Goal: Task Accomplishment & Management: Manage account settings

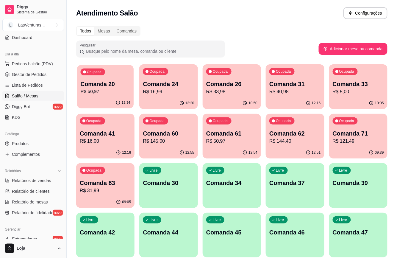
click at [92, 96] on div "Ocupada Comanda 20 R$ 50,97" at bounding box center [105, 81] width 57 height 32
click at [169, 91] on p "R$ 16,99" at bounding box center [168, 91] width 51 height 7
click at [231, 84] on p "Comanda 26" at bounding box center [232, 84] width 50 height 8
click at [319, 89] on p "R$ 40,98" at bounding box center [294, 91] width 51 height 7
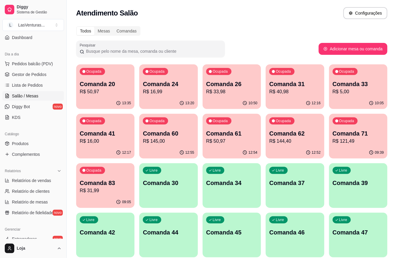
click at [352, 87] on p "Comanda 33" at bounding box center [358, 84] width 51 height 8
click at [118, 128] on div "Ocupada Comanda 41 R$ 16,00" at bounding box center [105, 130] width 58 height 33
click at [152, 137] on div "Comanda 60 R$ 145,00" at bounding box center [168, 136] width 51 height 15
click at [223, 118] on div "Ocupada" at bounding box center [218, 120] width 25 height 7
click at [304, 132] on p "Comanda 62" at bounding box center [295, 134] width 50 height 8
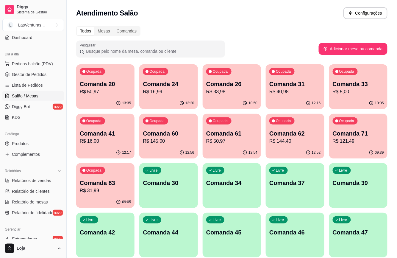
click at [360, 139] on p "R$ 121,49" at bounding box center [358, 141] width 51 height 7
click at [83, 182] on p "Comanda 83" at bounding box center [105, 183] width 51 height 8
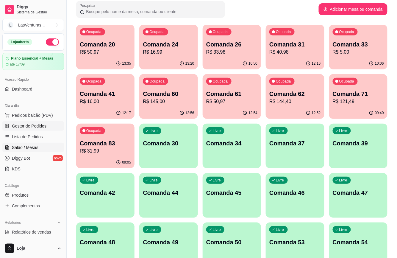
click at [42, 128] on span "Gestor de Pedidos" at bounding box center [29, 126] width 35 height 6
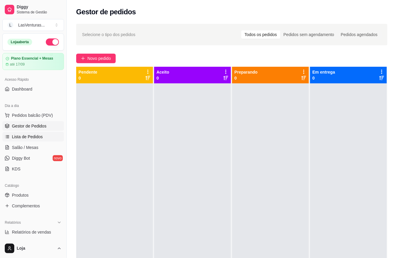
click at [29, 141] on link "Lista de Pedidos" at bounding box center [33, 137] width 62 height 10
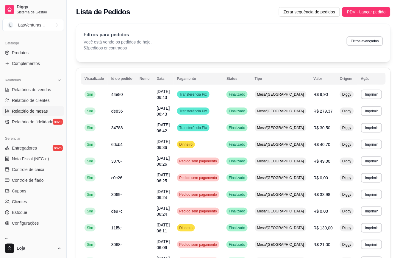
scroll to position [159, 0]
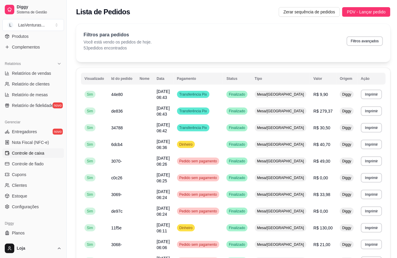
click at [37, 154] on span "Controle de caixa" at bounding box center [28, 153] width 32 height 6
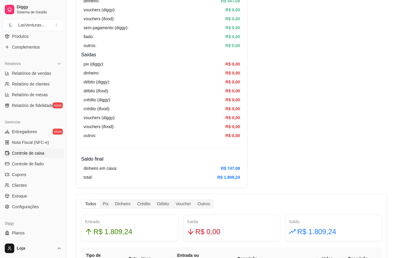
scroll to position [198, 0]
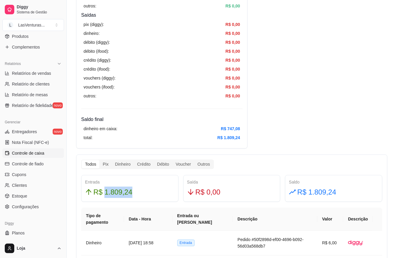
drag, startPoint x: 105, startPoint y: 190, endPoint x: 140, endPoint y: 194, distance: 35.1
click at [140, 194] on div "R$ 1.809,24" at bounding box center [130, 192] width 90 height 11
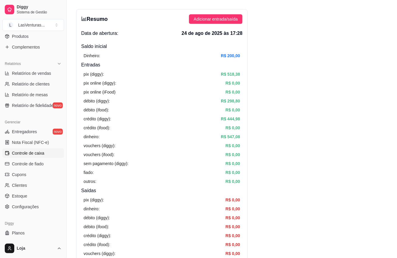
scroll to position [40, 0]
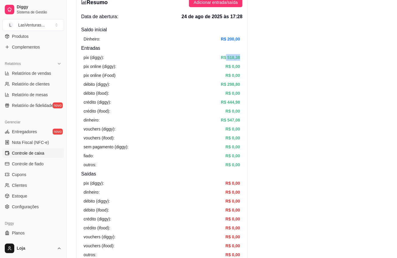
drag, startPoint x: 225, startPoint y: 57, endPoint x: 241, endPoint y: 67, distance: 17.9
click at [244, 60] on div "Resumo Adicionar entrada/saída Data de abertura: [DATE] 17:28 Saldo inícial Din…" at bounding box center [161, 150] width 171 height 315
click at [241, 67] on div "pix (diggy): R$ 518,38 pix online (diggy): R$ 0,00 pix online (iFood) R$ 0,00 d…" at bounding box center [161, 111] width 161 height 118
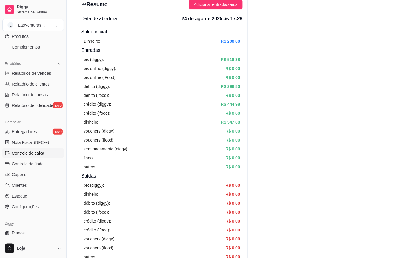
scroll to position [0, 0]
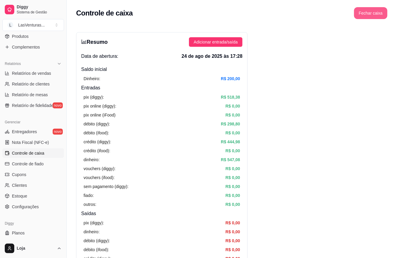
click at [371, 14] on button "Fechar caixa" at bounding box center [370, 13] width 33 height 12
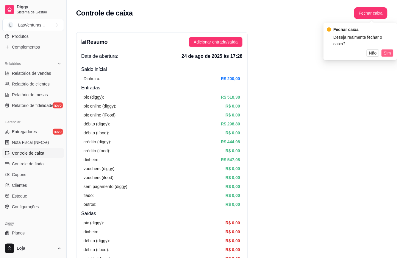
click at [385, 50] on span "Sim" at bounding box center [387, 53] width 7 height 7
